Goal: Transaction & Acquisition: Purchase product/service

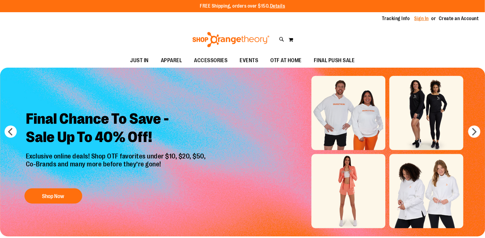
type input "**********"
click at [417, 19] on link "Sign In" at bounding box center [422, 18] width 15 height 7
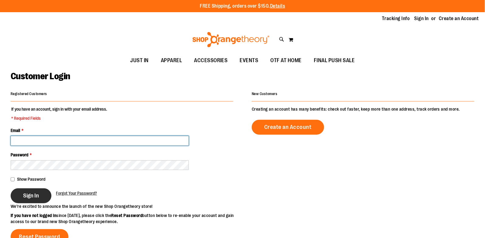
type input "**********"
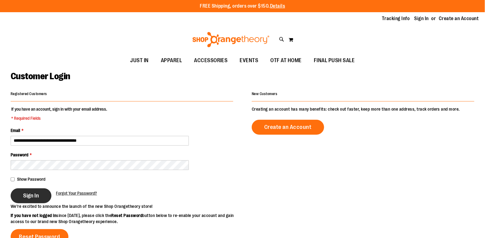
type input "**********"
click at [30, 201] on button "Sign In" at bounding box center [31, 195] width 41 height 15
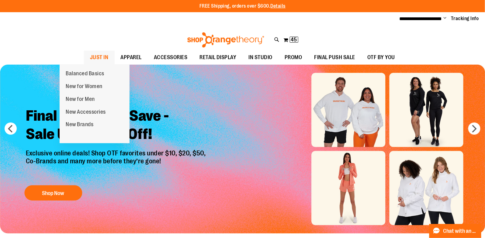
type input "**********"
click at [90, 54] on span "JUST IN" at bounding box center [99, 57] width 19 height 14
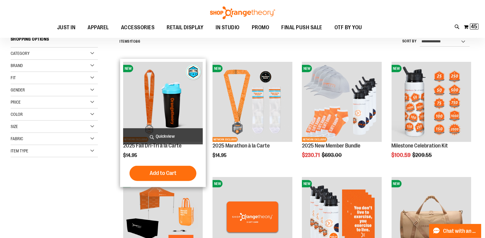
scroll to position [59, 0]
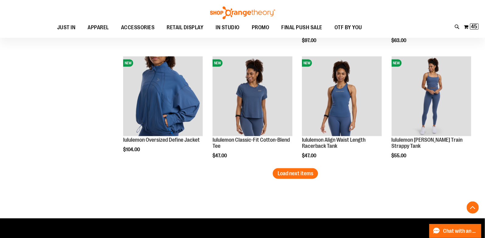
scroll to position [1016, 0]
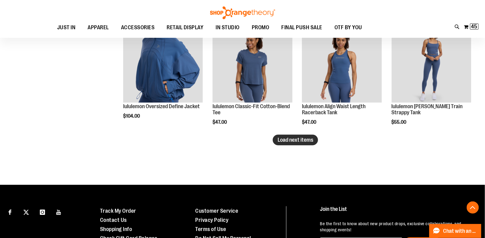
type input "**********"
click at [291, 139] on span "Load next items" at bounding box center [296, 140] width 36 height 6
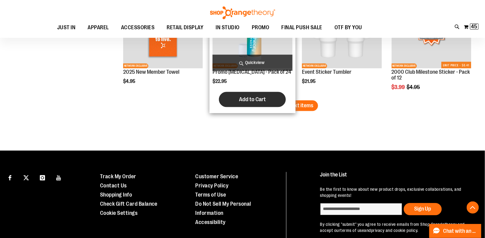
scroll to position [1396, 0]
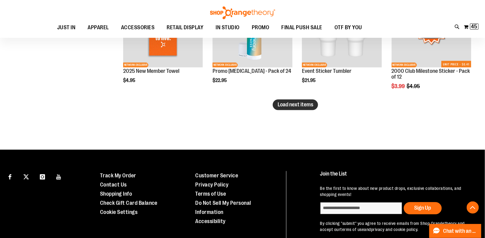
click at [300, 103] on span "Load next items" at bounding box center [296, 104] width 36 height 6
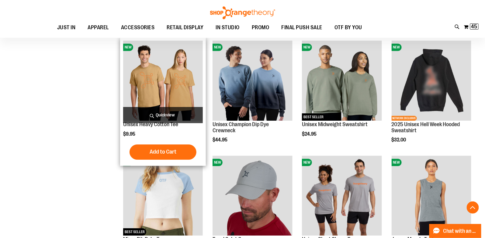
scroll to position [1550, 0]
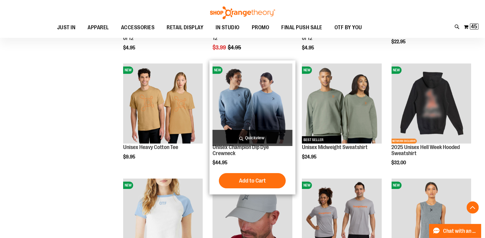
click at [263, 92] on img "product" at bounding box center [253, 103] width 80 height 80
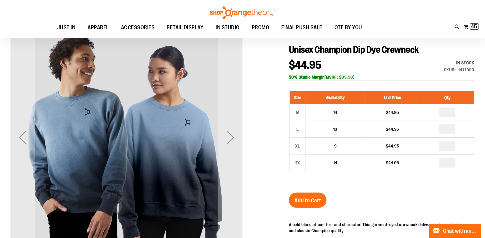
scroll to position [56, 0]
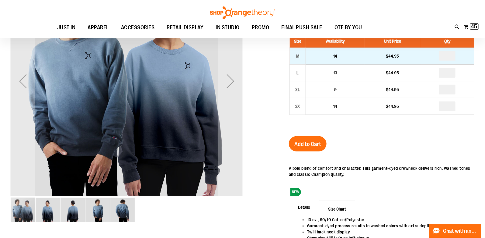
type input "**********"
click at [454, 56] on input "number" at bounding box center [447, 56] width 16 height 10
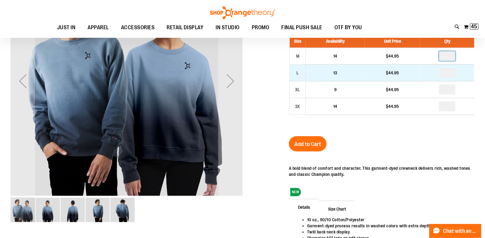
type input "*"
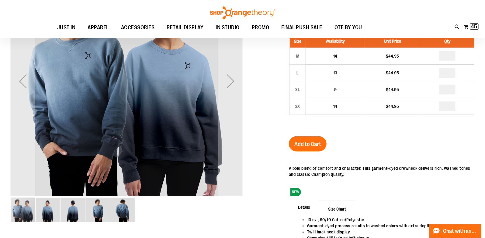
type input "*"
click at [454, 87] on input "number" at bounding box center [447, 90] width 16 height 10
type input "*"
click at [321, 141] on span "Add to Cart" at bounding box center [307, 144] width 27 height 7
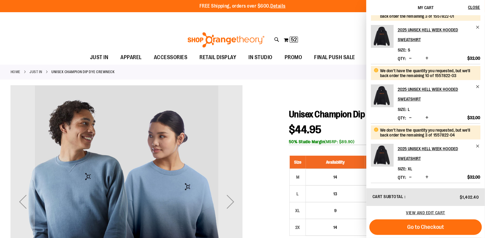
scroll to position [309, 0]
click at [412, 120] on span "Decrease product quantity" at bounding box center [410, 117] width 3 height 6
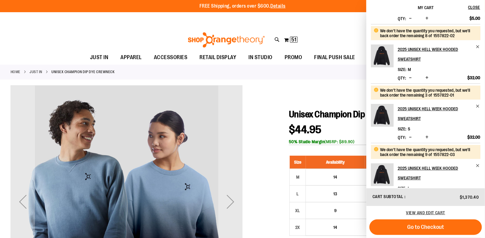
scroll to position [317, 0]
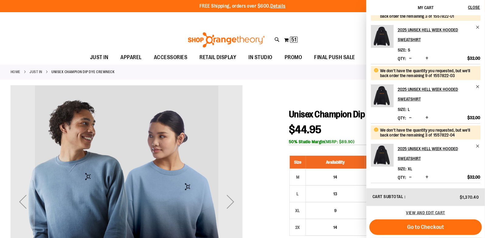
click at [412, 118] on span "Decrease product quantity" at bounding box center [410, 117] width 3 height 6
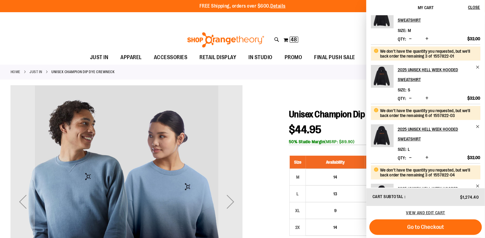
scroll to position [237, 0]
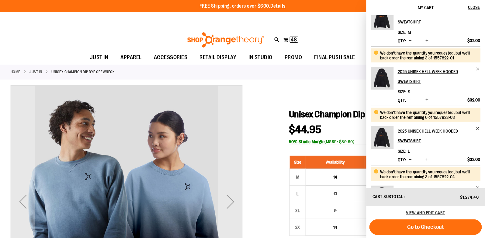
click at [412, 44] on span "Decrease product quantity" at bounding box center [410, 40] width 3 height 6
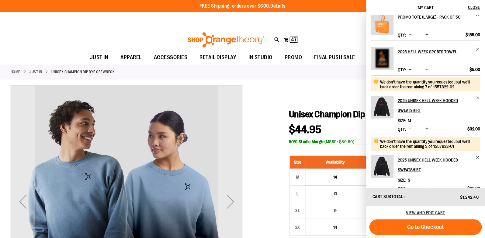
scroll to position [175, 0]
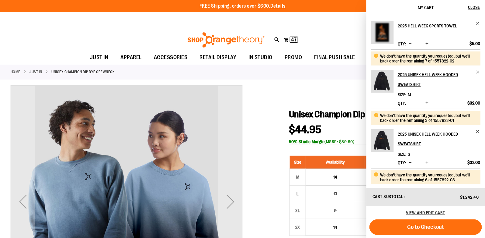
click at [411, 106] on span "Decrease product quantity" at bounding box center [410, 103] width 3 height 6
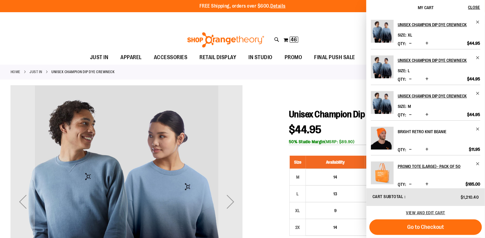
drag, startPoint x: 411, startPoint y: 142, endPoint x: 412, endPoint y: 160, distance: 18.0
click at [412, 160] on ol "Unisex Champion Dip Dye Crewneck Size XL Qty *" at bounding box center [426, 241] width 110 height 442
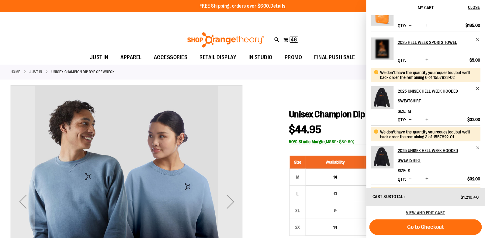
scroll to position [165, 0]
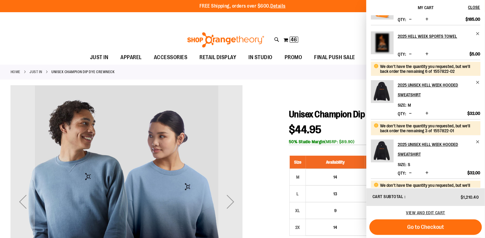
click at [412, 116] on span "Decrease product quantity" at bounding box center [410, 113] width 3 height 6
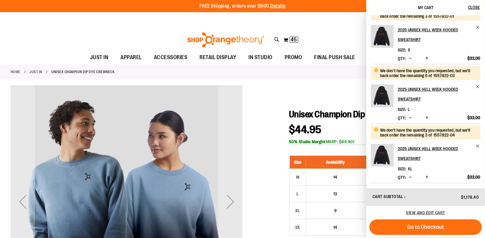
scroll to position [291, 0]
click at [412, 120] on span "Decrease product quantity" at bounding box center [410, 117] width 3 height 6
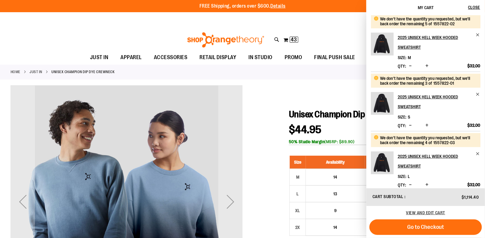
scroll to position [317, 0]
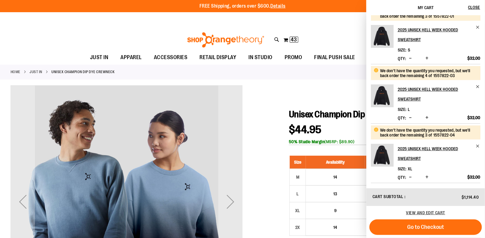
click at [412, 176] on span "Decrease product quantity" at bounding box center [410, 177] width 3 height 6
click at [412, 177] on span "Decrease product quantity" at bounding box center [410, 177] width 3 height 6
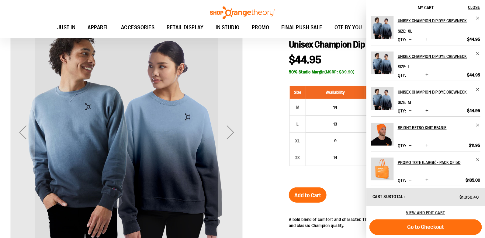
scroll to position [4, 0]
click at [429, 113] on span "Increase product quantity" at bounding box center [427, 110] width 3 height 6
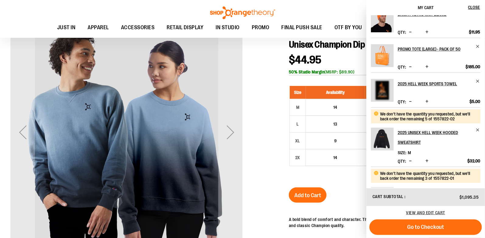
scroll to position [117, 0]
click at [477, 49] on span "Remove item" at bounding box center [478, 46] width 5 height 5
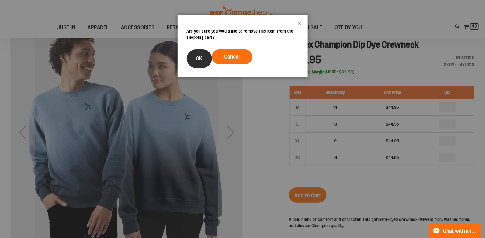
click at [197, 60] on span "OK" at bounding box center [199, 58] width 6 height 6
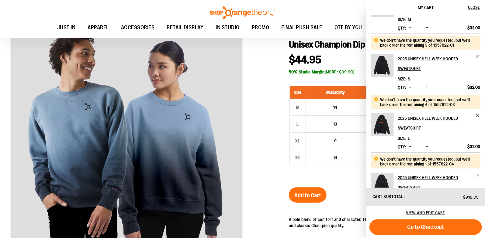
scroll to position [273, 0]
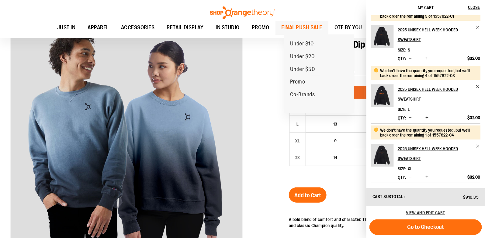
click at [301, 21] on span "FINAL PUSH SALE" at bounding box center [302, 28] width 41 height 14
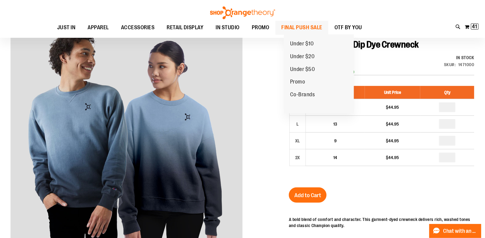
click at [301, 26] on span "FINAL PUSH SALE" at bounding box center [302, 28] width 41 height 14
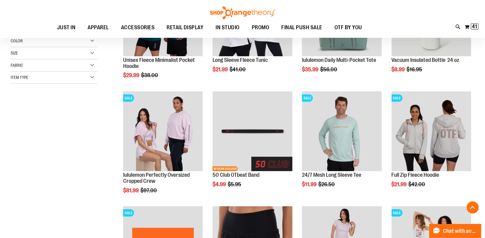
scroll to position [144, 0]
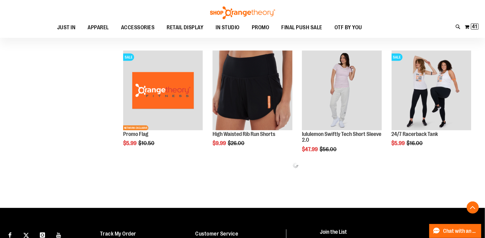
scroll to position [303, 0]
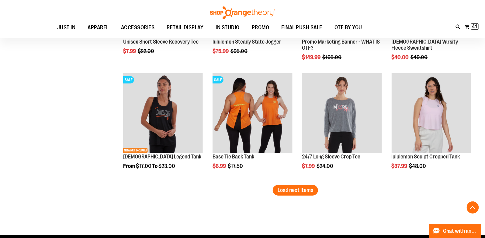
scroll to position [968, 0]
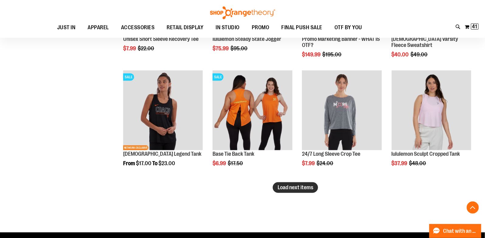
type input "**********"
click at [302, 184] on span "Load next items" at bounding box center [296, 187] width 36 height 6
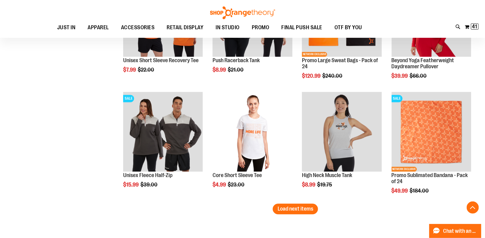
scroll to position [1291, 0]
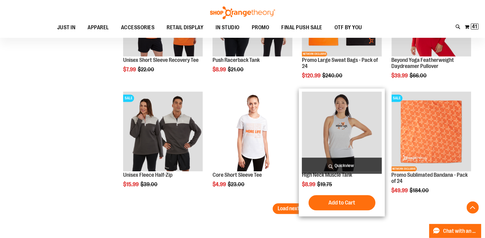
click at [305, 203] on div "Add to Cart In stock" at bounding box center [342, 202] width 80 height 15
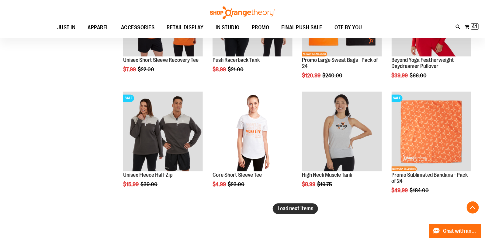
click at [278, 209] on span "Load next items" at bounding box center [296, 208] width 36 height 6
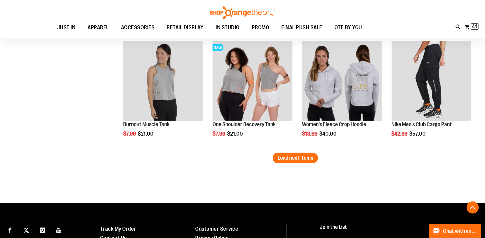
scroll to position [1688, 0]
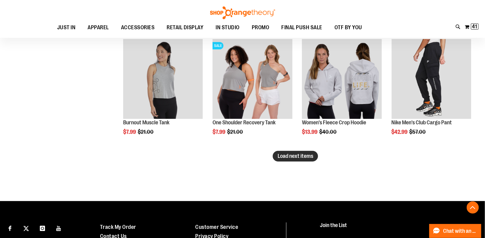
click at [297, 154] on span "Load next items" at bounding box center [296, 156] width 36 height 6
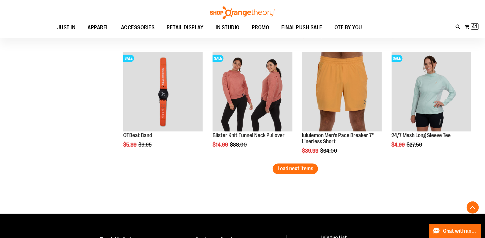
scroll to position [2020, 0]
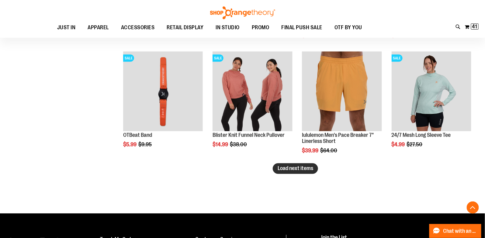
click at [305, 167] on span "Load next items" at bounding box center [296, 168] width 36 height 6
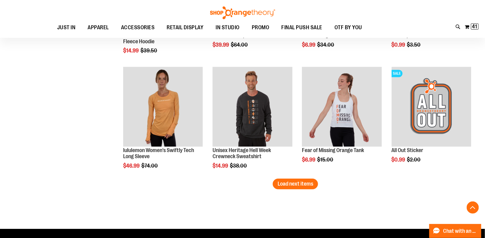
scroll to position [2351, 0]
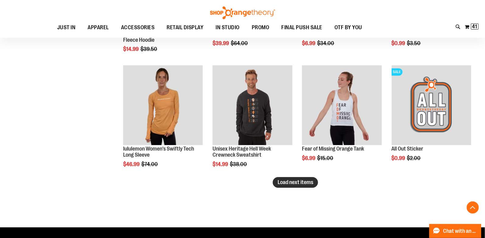
click at [301, 182] on span "Load next items" at bounding box center [296, 182] width 36 height 6
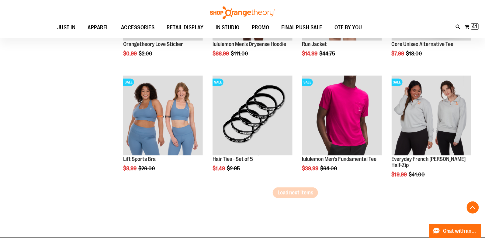
scroll to position [2686, 0]
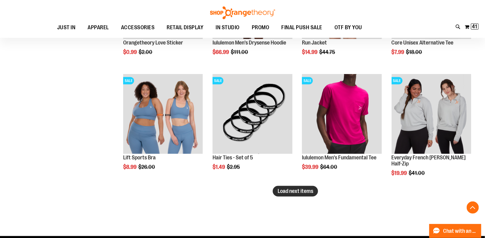
click at [303, 192] on span "Load next items" at bounding box center [296, 191] width 36 height 6
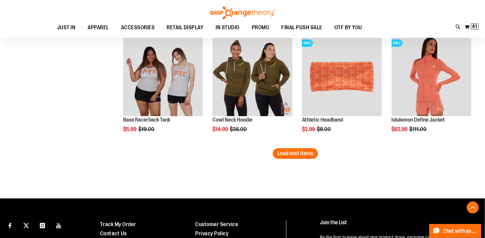
scroll to position [3070, 0]
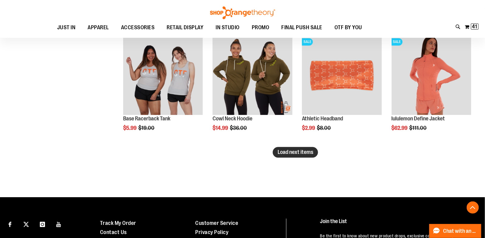
click at [298, 151] on span "Load next items" at bounding box center [296, 152] width 36 height 6
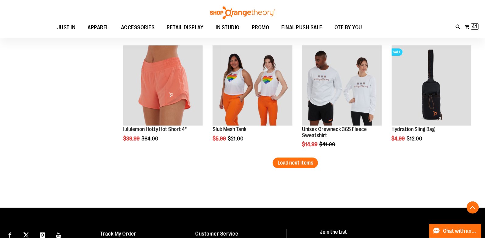
scroll to position [3407, 0]
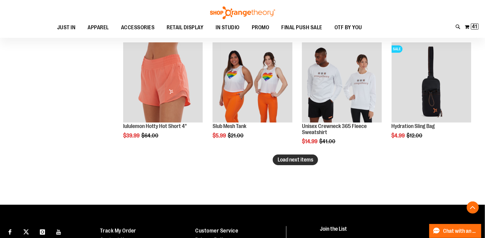
click at [303, 156] on span "Load next items" at bounding box center [296, 159] width 36 height 6
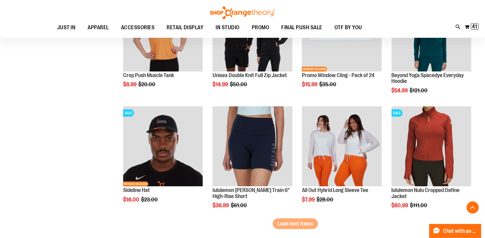
scroll to position [3688, 0]
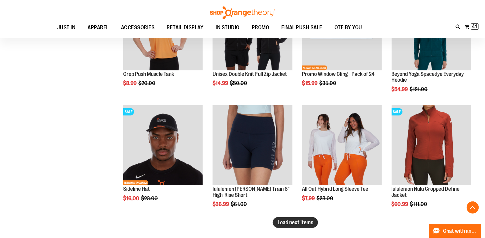
click at [308, 221] on span "Load next items" at bounding box center [296, 222] width 36 height 6
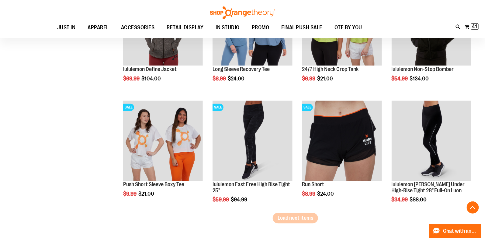
scroll to position [4039, 0]
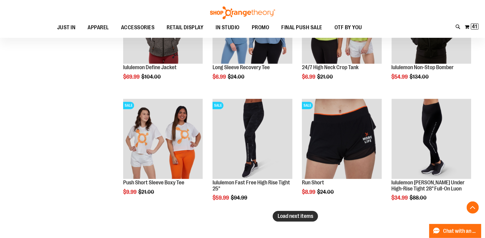
click at [307, 216] on span "Load next items" at bounding box center [296, 216] width 36 height 6
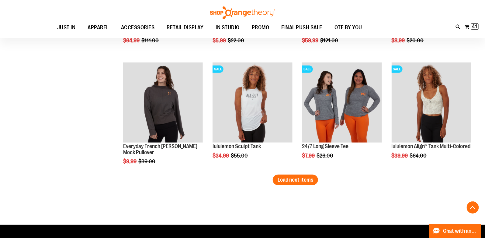
scroll to position [4431, 0]
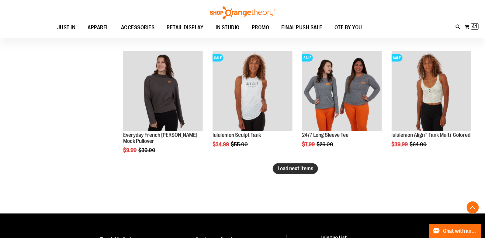
click at [293, 166] on span "Load next items" at bounding box center [296, 168] width 36 height 6
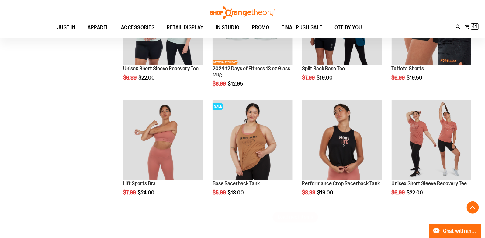
scroll to position [4728, 0]
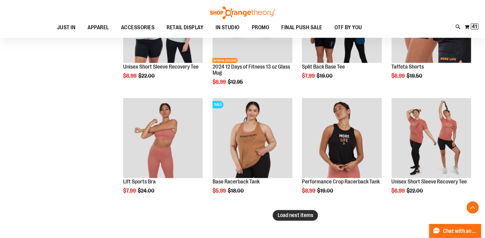
click at [294, 212] on span "Load next items" at bounding box center [296, 215] width 36 height 6
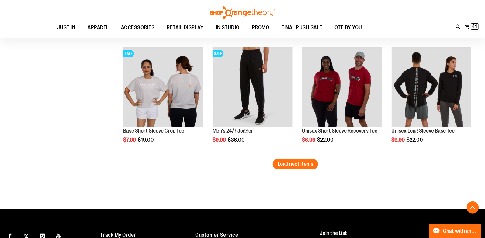
scroll to position [5124, 0]
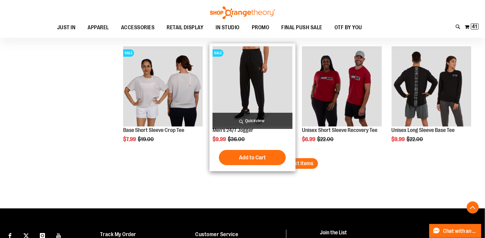
click at [287, 156] on div "Add to Cart In stock" at bounding box center [253, 157] width 80 height 15
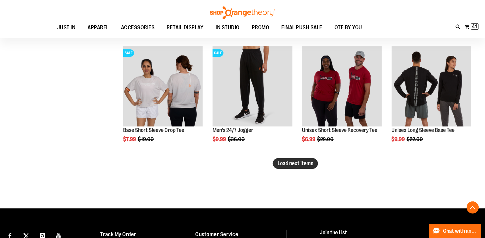
click at [298, 162] on span "Load next items" at bounding box center [296, 163] width 36 height 6
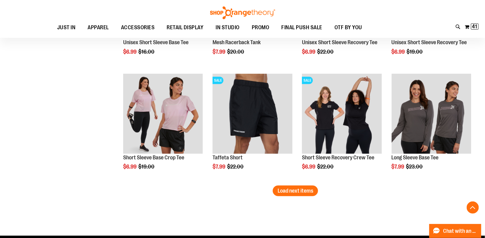
scroll to position [5456, 0]
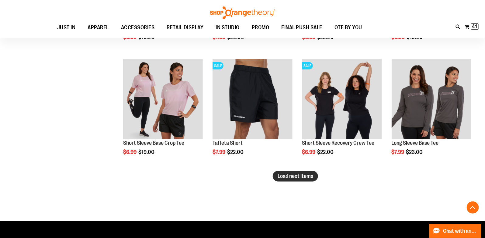
click at [305, 178] on span "Load next items" at bounding box center [296, 176] width 36 height 6
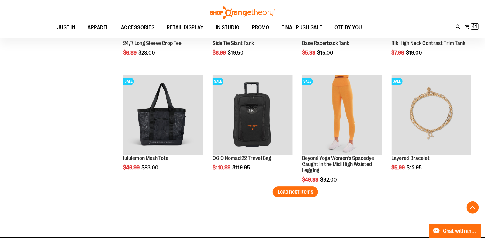
scroll to position [5787, 0]
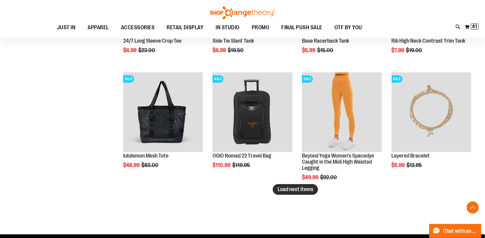
click at [290, 190] on span "Load next items" at bounding box center [296, 189] width 36 height 6
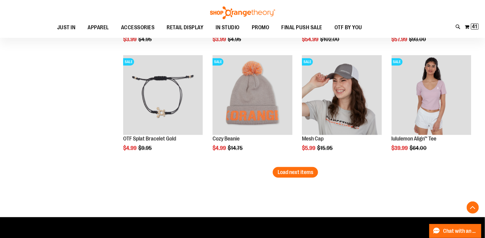
scroll to position [6150, 0]
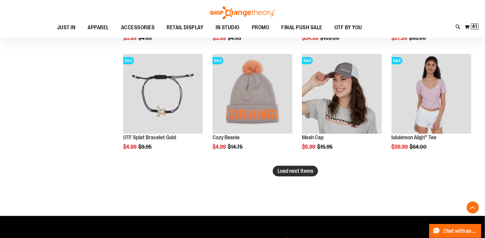
click at [310, 171] on span "Load next items" at bounding box center [296, 171] width 36 height 6
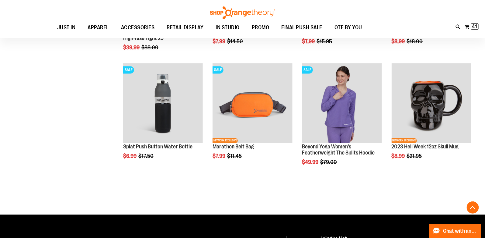
scroll to position [6488, 0]
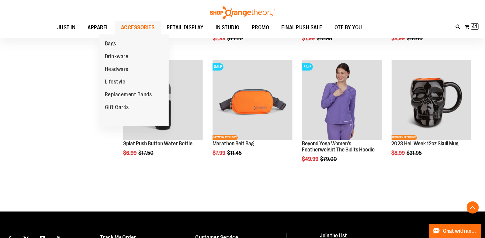
click at [128, 26] on span "ACCESSORIES" at bounding box center [138, 28] width 34 height 14
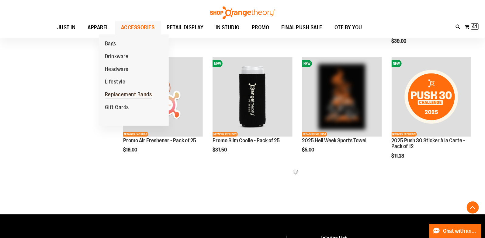
scroll to position [294, 0]
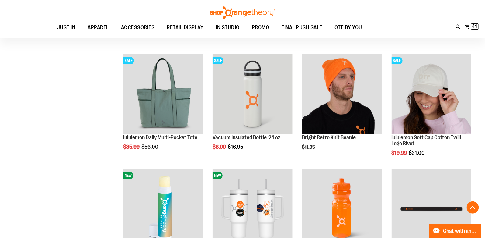
scroll to position [758, 0]
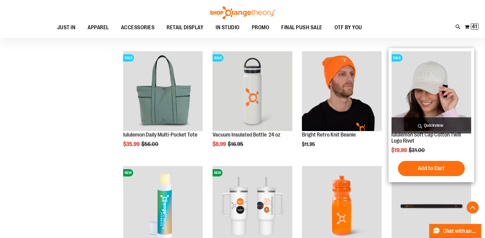
type input "**********"
click at [440, 86] on img "product" at bounding box center [432, 91] width 80 height 80
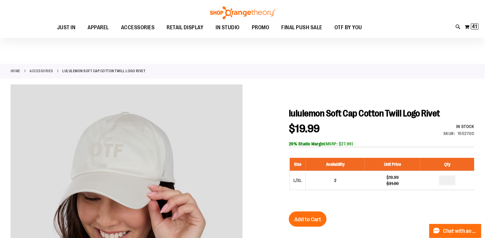
scroll to position [77, 0]
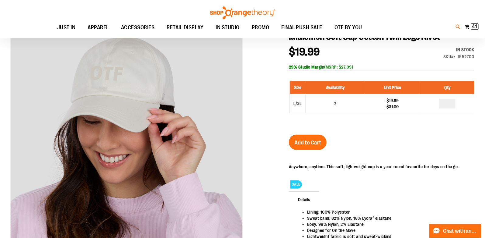
type input "**********"
click at [458, 25] on icon at bounding box center [458, 26] width 5 height 7
type input "***"
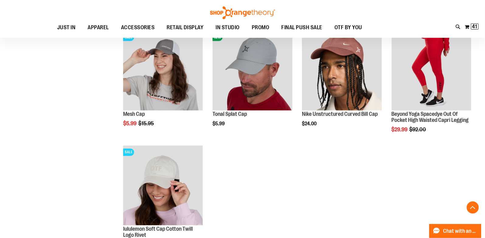
scroll to position [320, 0]
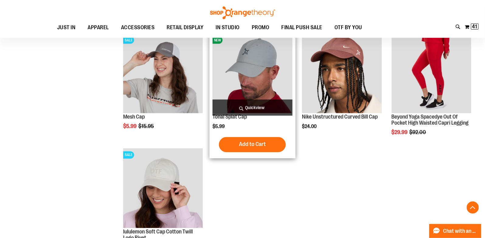
type input "**********"
click at [267, 76] on img "product" at bounding box center [253, 73] width 80 height 80
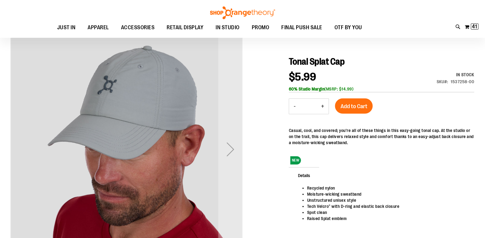
scroll to position [53, 0]
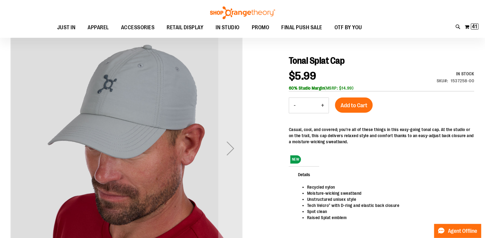
type input "**********"
click at [237, 146] on div "Next" at bounding box center [230, 148] width 24 height 24
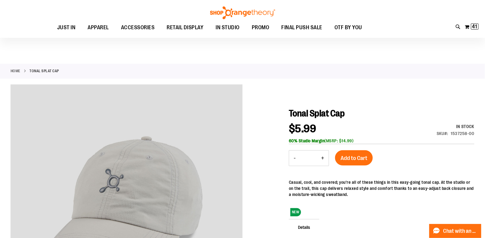
scroll to position [52, 0]
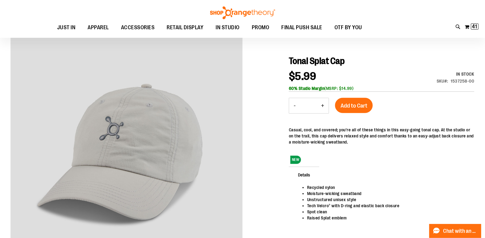
click at [324, 105] on button "+" at bounding box center [323, 105] width 12 height 15
type input "*"
click at [358, 103] on span "Add to Cart" at bounding box center [354, 105] width 27 height 7
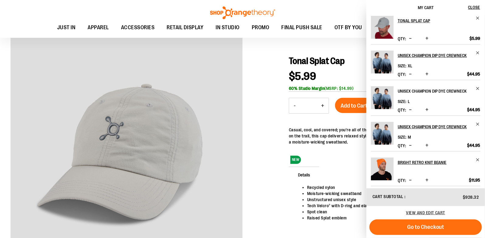
scroll to position [0, 0]
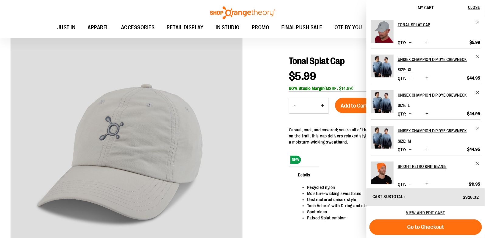
click at [429, 42] on span "Increase product quantity" at bounding box center [427, 42] width 3 height 6
